Goal: Information Seeking & Learning: Learn about a topic

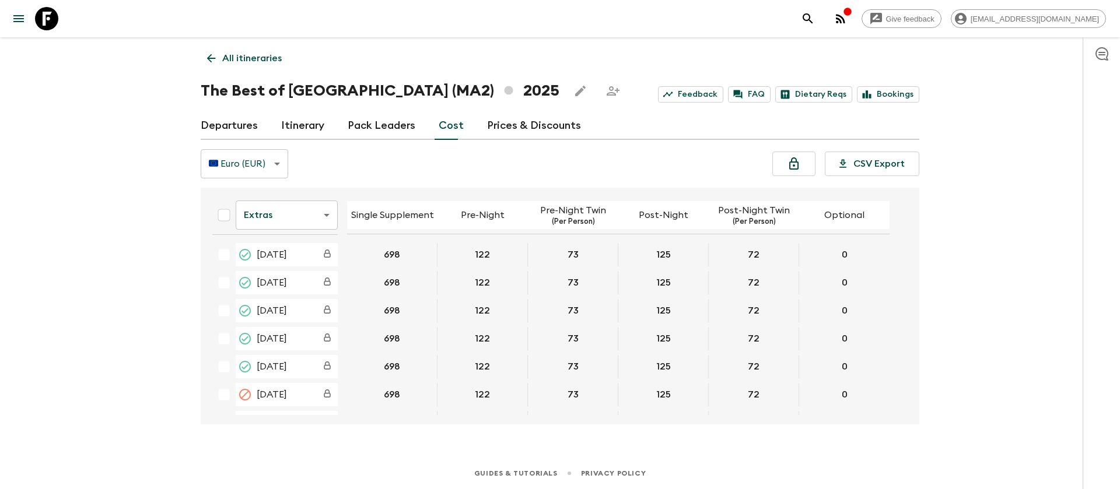
click at [300, 216] on body "Give feedback [EMAIL_ADDRESS][DOMAIN_NAME] All itineraries The Best of [GEOGRAP…" at bounding box center [560, 244] width 1120 height 489
click at [303, 241] on li "Passengers" at bounding box center [287, 243] width 102 height 19
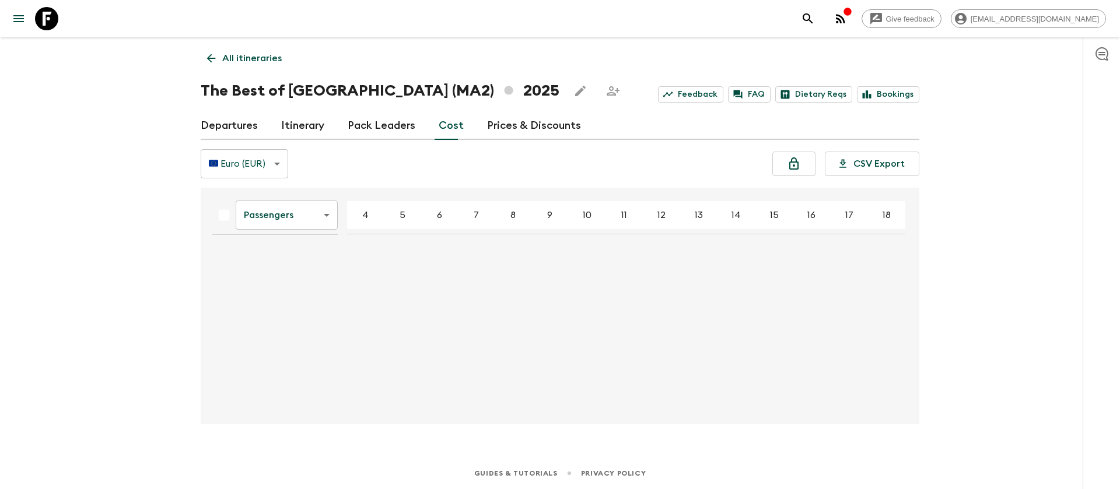
click at [518, 124] on link "Prices & Discounts" at bounding box center [534, 126] width 94 height 28
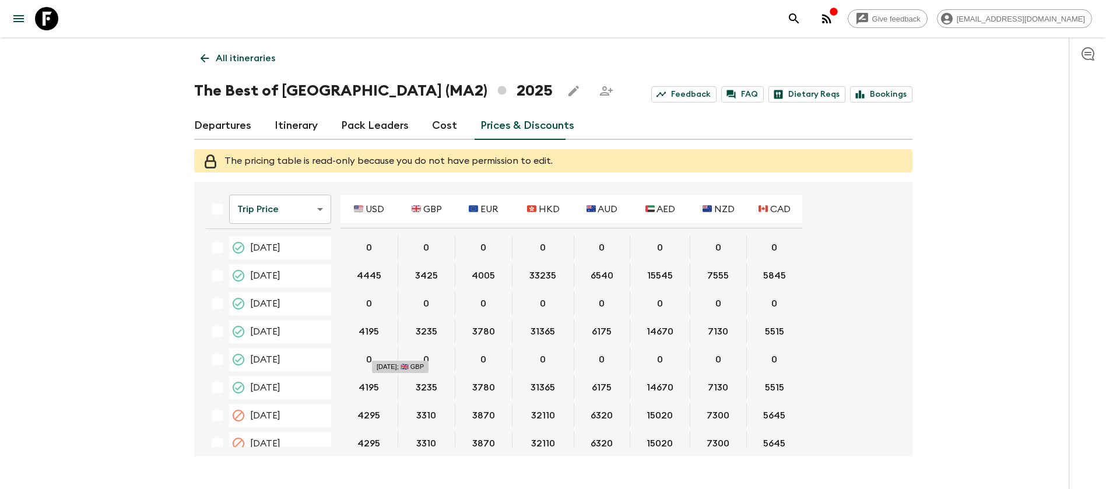
scroll to position [875, 0]
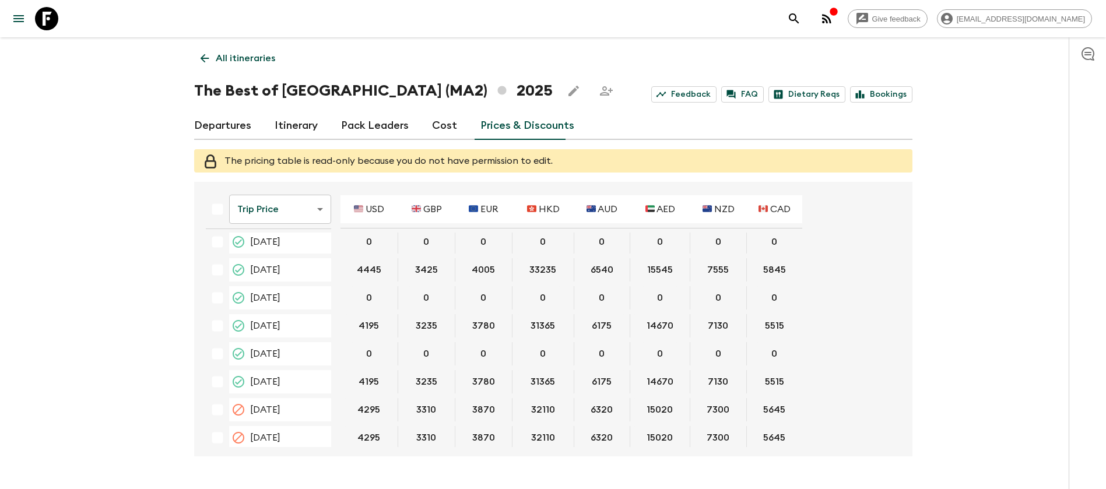
click at [440, 125] on link "Cost" at bounding box center [444, 126] width 25 height 28
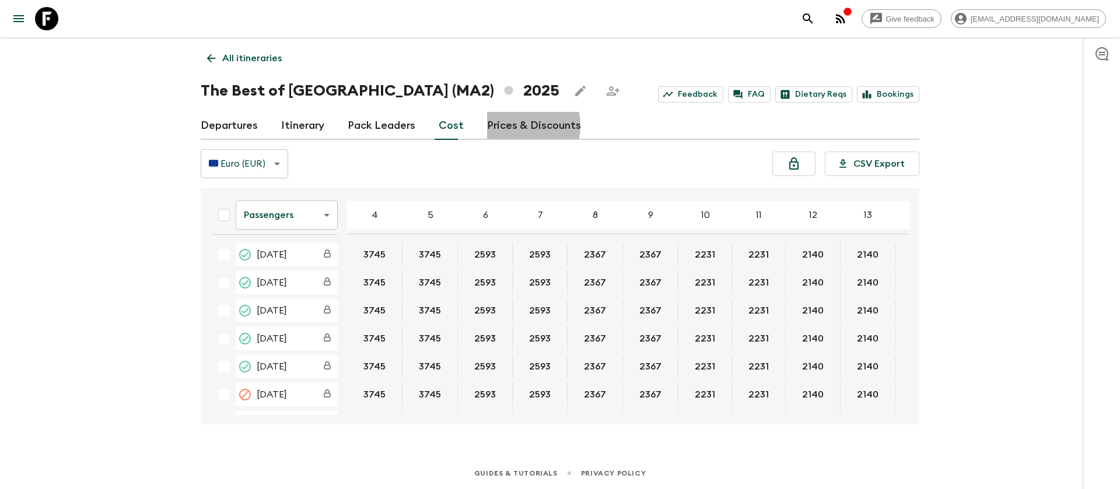
click at [507, 126] on link "Prices & Discounts" at bounding box center [534, 126] width 94 height 28
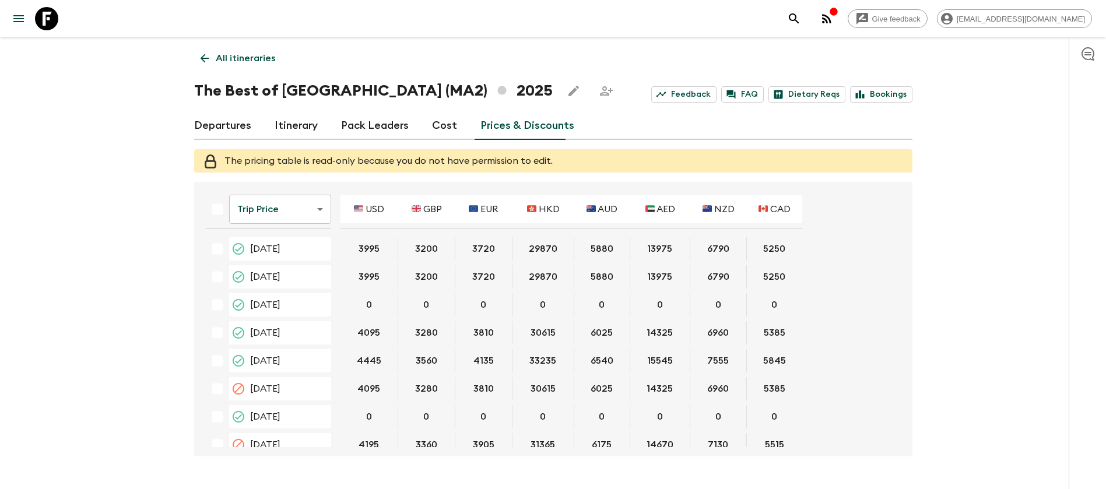
click at [247, 204] on body "Give feedback [EMAIL_ADDRESS][DOMAIN_NAME] All itineraries The Best of [GEOGRAP…" at bounding box center [553, 260] width 1106 height 521
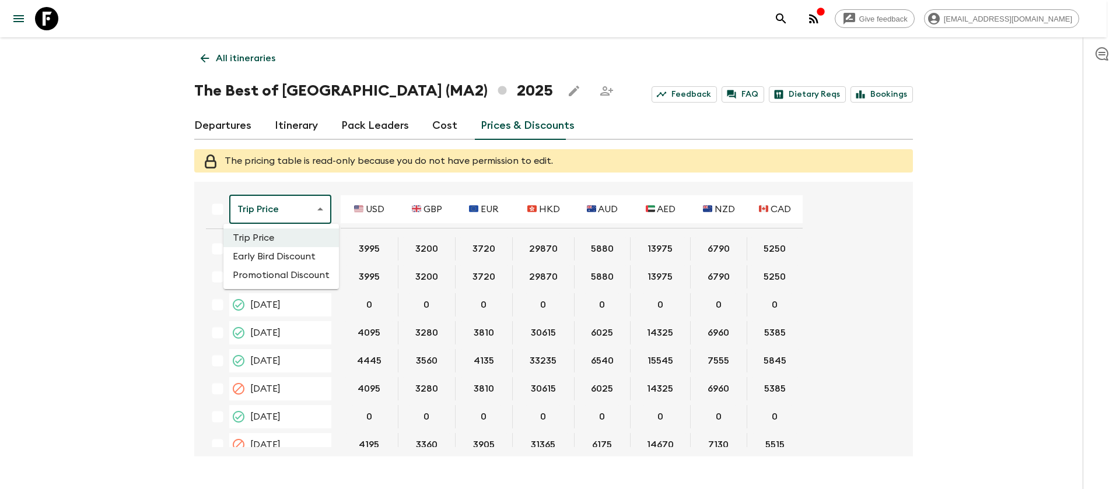
click at [284, 260] on li "Early Bird Discount" at bounding box center [280, 256] width 115 height 19
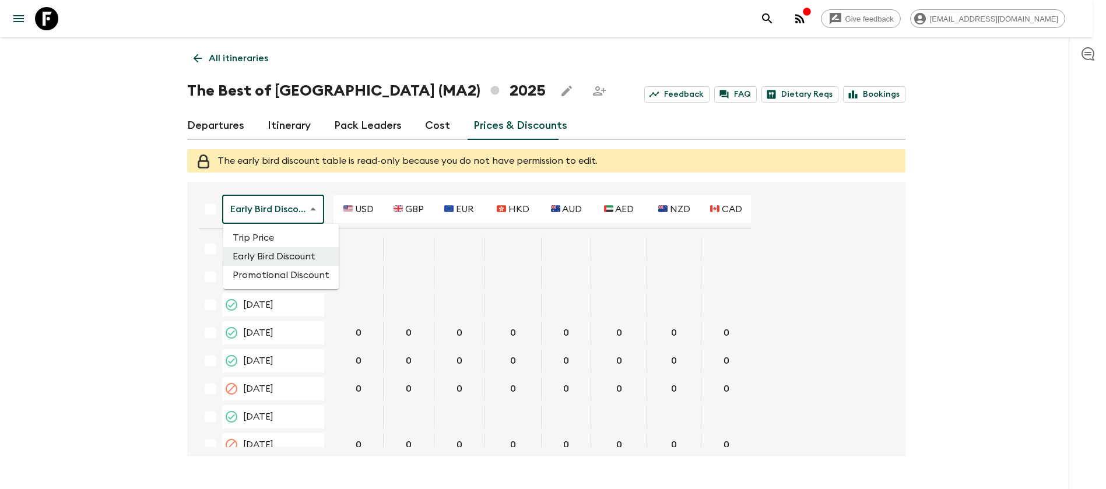
click at [299, 207] on body "Give feedback [EMAIL_ADDRESS][DOMAIN_NAME] All itineraries The Best of [GEOGRAP…" at bounding box center [553, 260] width 1106 height 521
click at [312, 278] on li "Promotional Discount" at bounding box center [280, 275] width 115 height 19
